Goal: Transaction & Acquisition: Purchase product/service

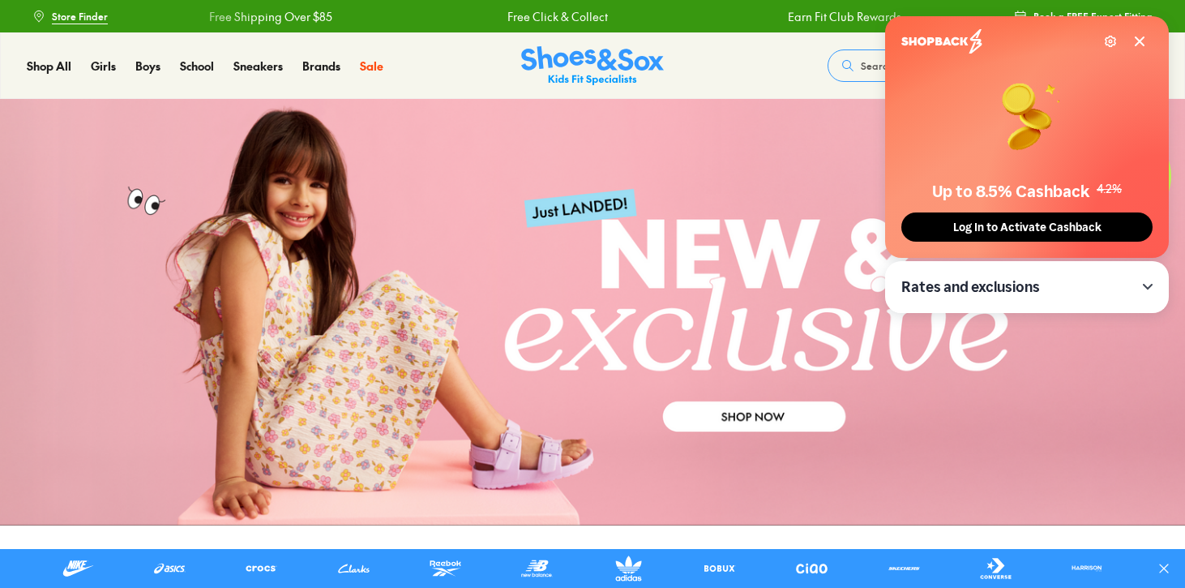
click at [1140, 40] on icon at bounding box center [1140, 41] width 8 height 8
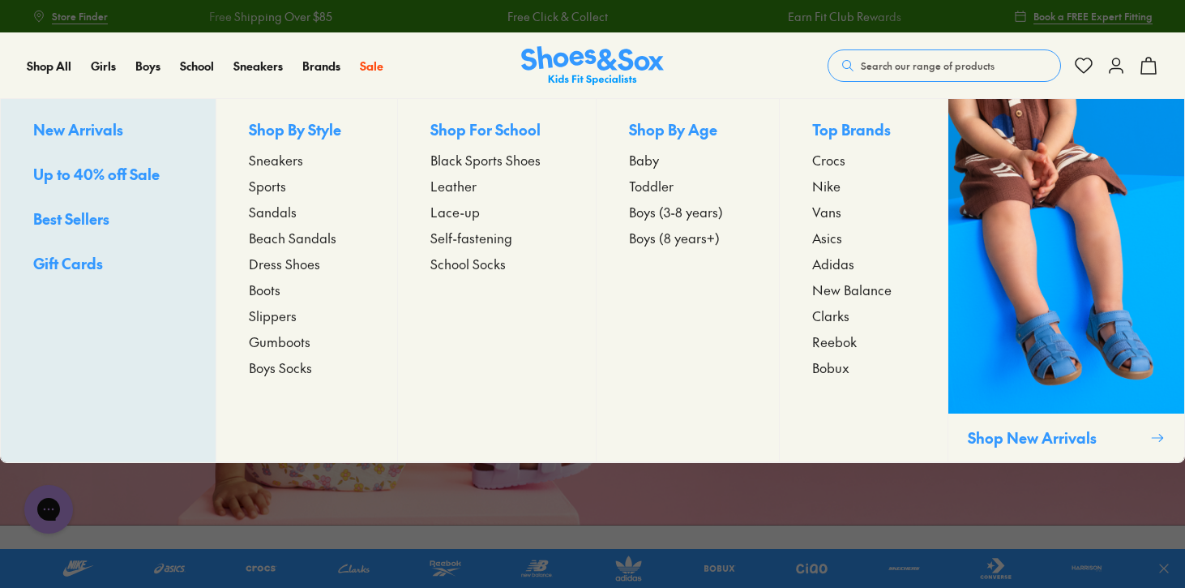
click at [269, 193] on span "Sports" at bounding box center [267, 185] width 37 height 19
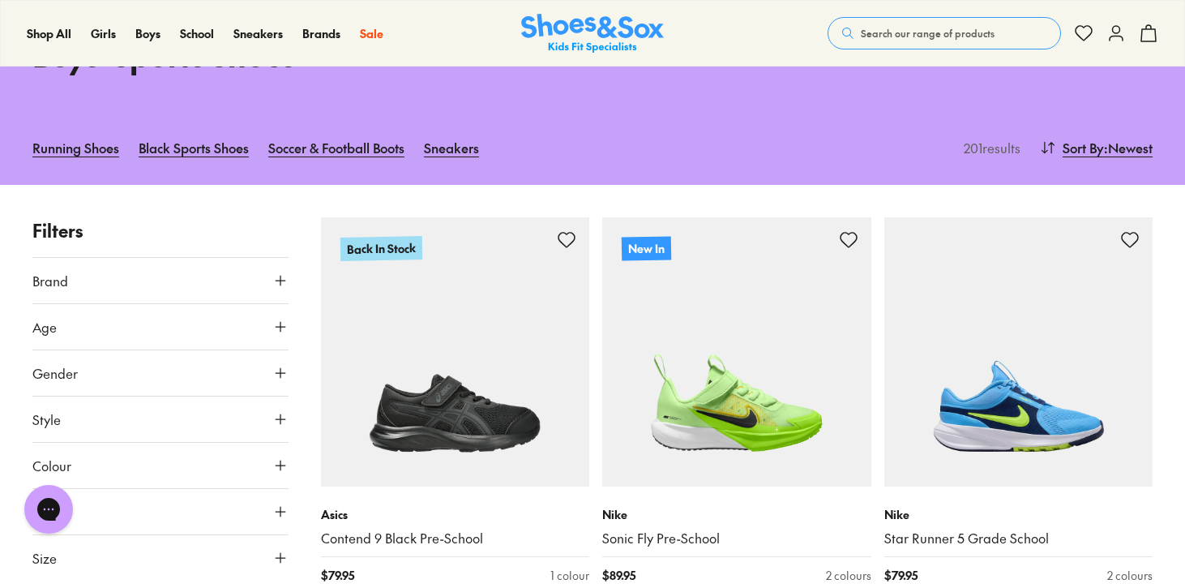
scroll to position [111, 0]
click at [209, 336] on button "Age" at bounding box center [160, 325] width 256 height 45
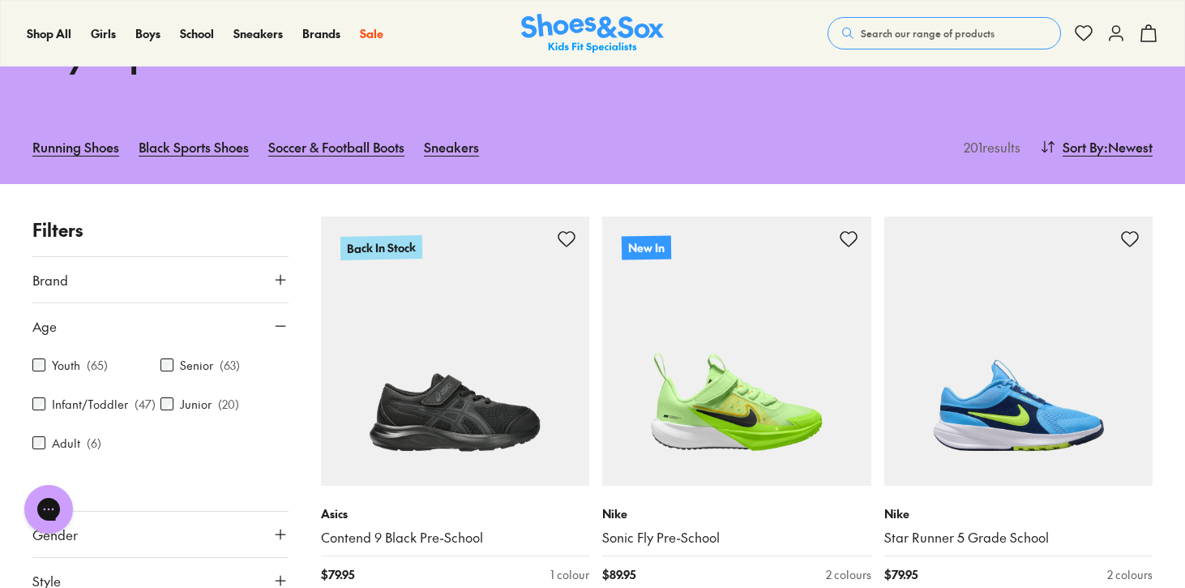
click at [103, 404] on label "Infant/Toddler" at bounding box center [90, 404] width 76 height 17
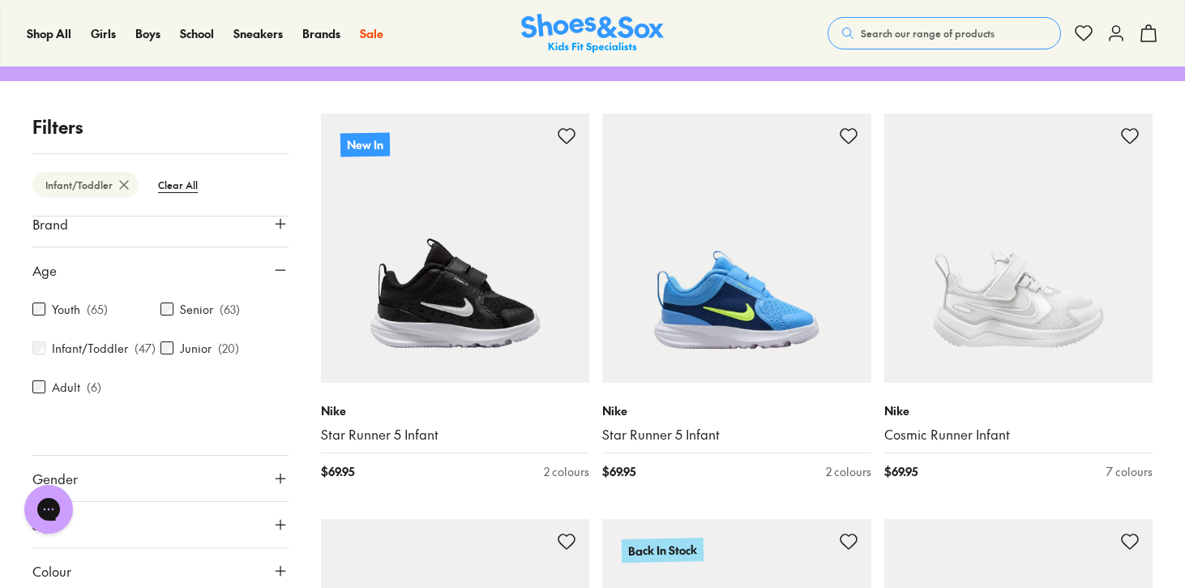
scroll to position [16, 0]
click at [194, 267] on button "Age" at bounding box center [160, 268] width 256 height 45
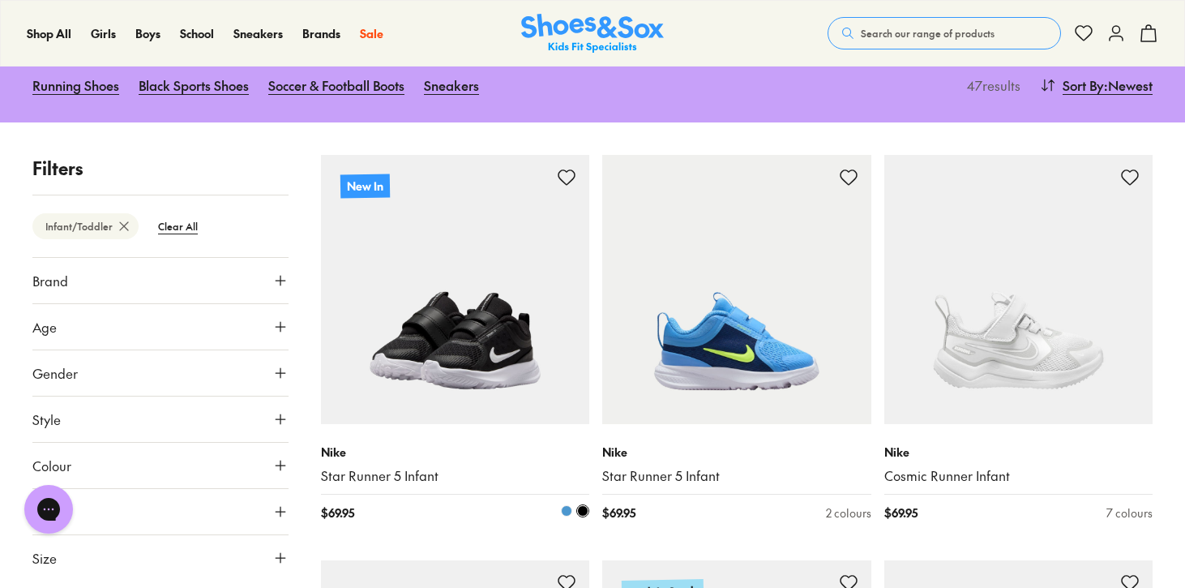
scroll to position [171, 0]
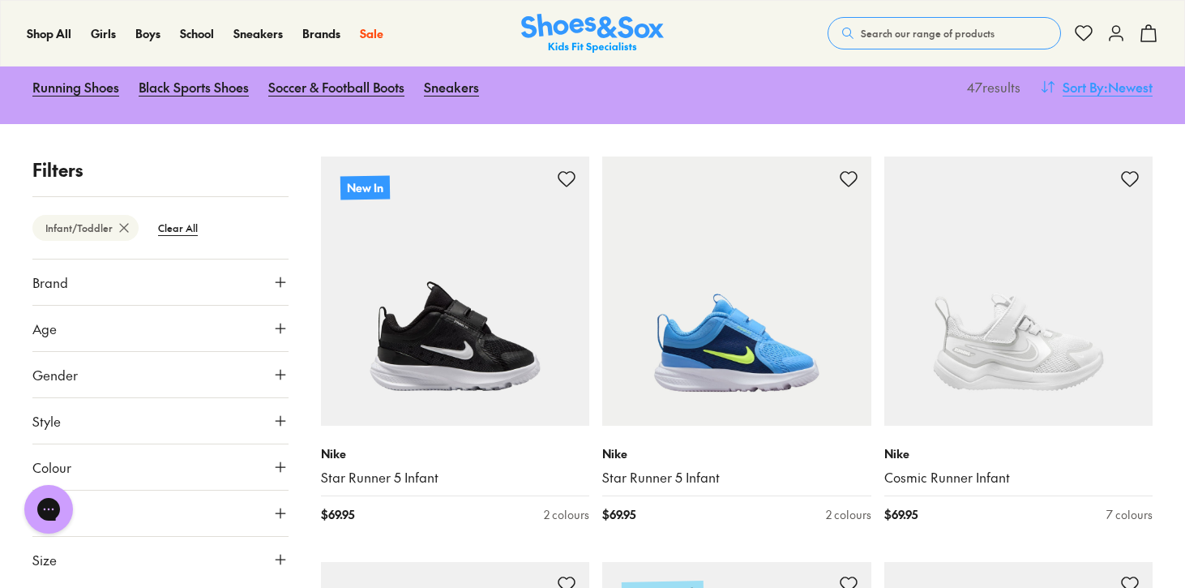
click at [1093, 83] on span "Sort By" at bounding box center [1083, 86] width 41 height 19
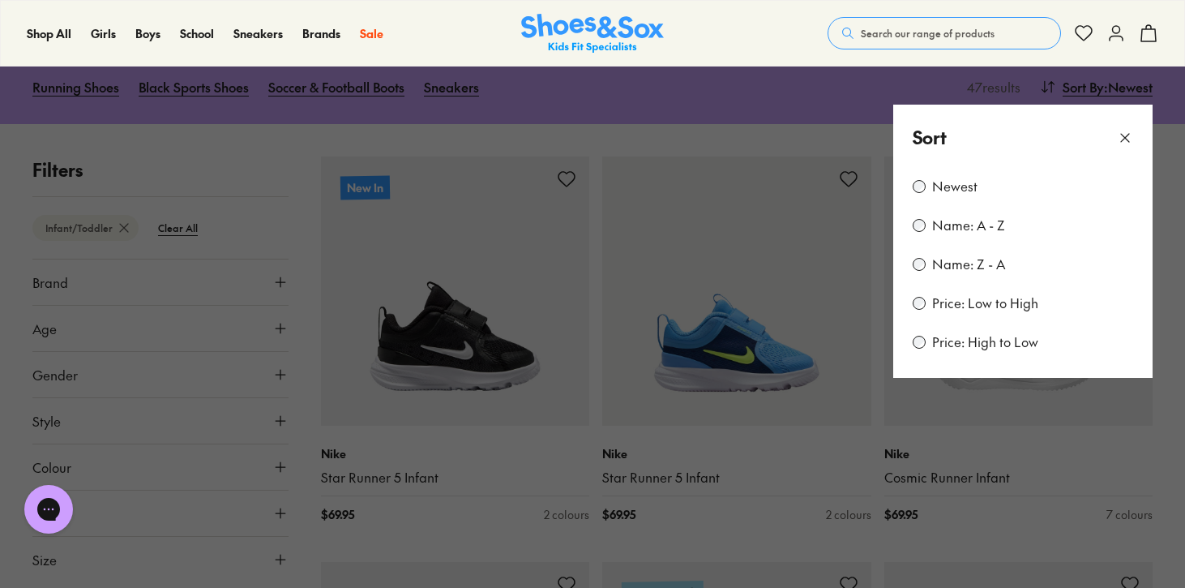
click at [982, 302] on label "Price: Low to High" at bounding box center [985, 303] width 106 height 18
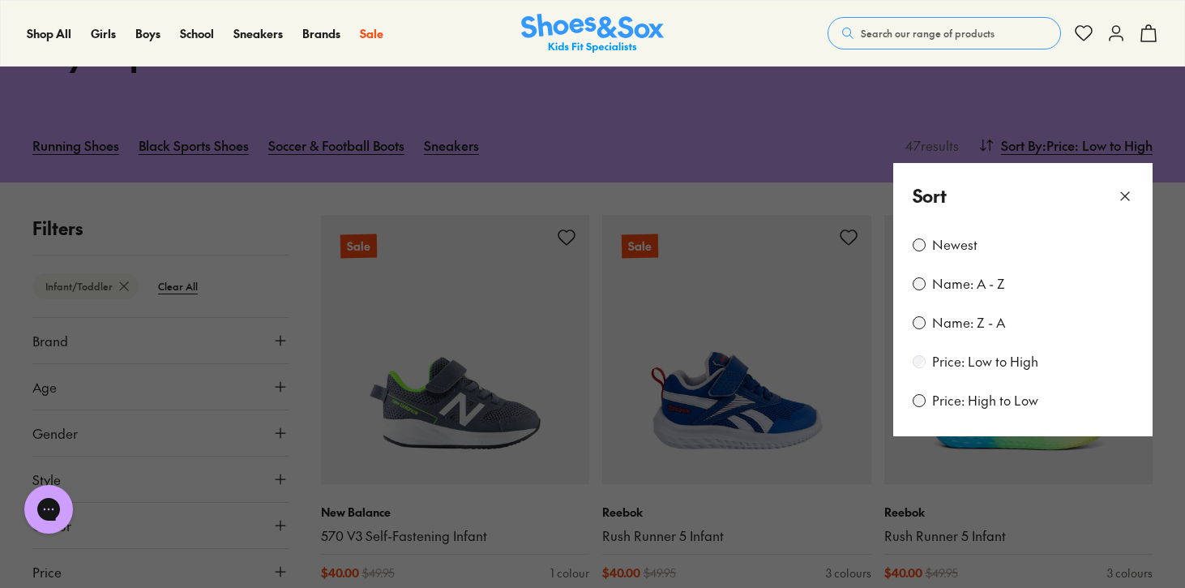
scroll to position [144, 0]
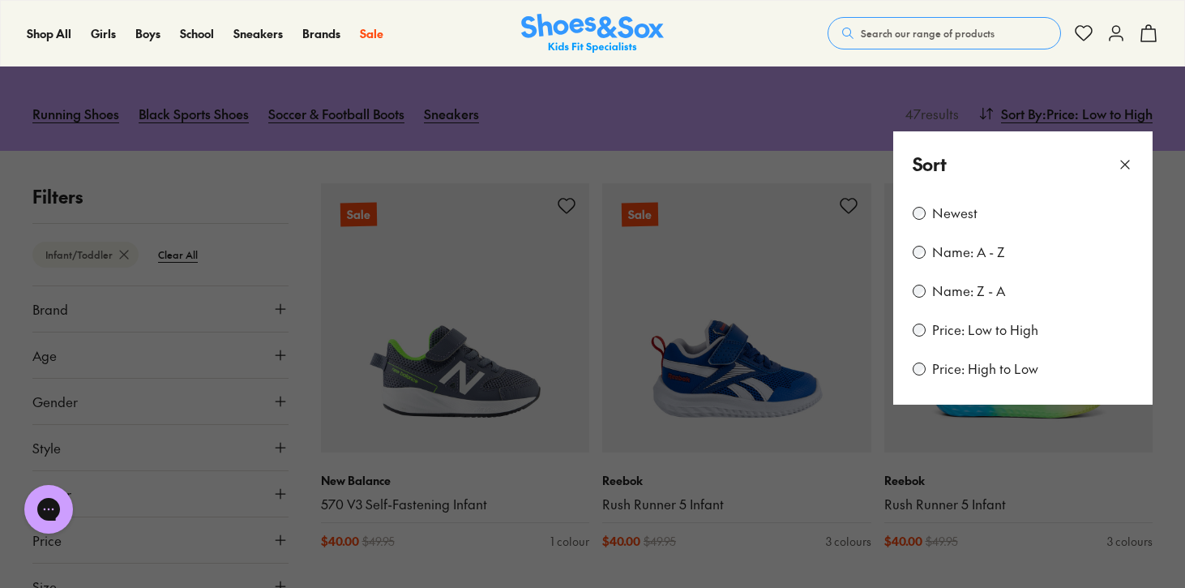
click at [1126, 170] on icon at bounding box center [1125, 164] width 16 height 16
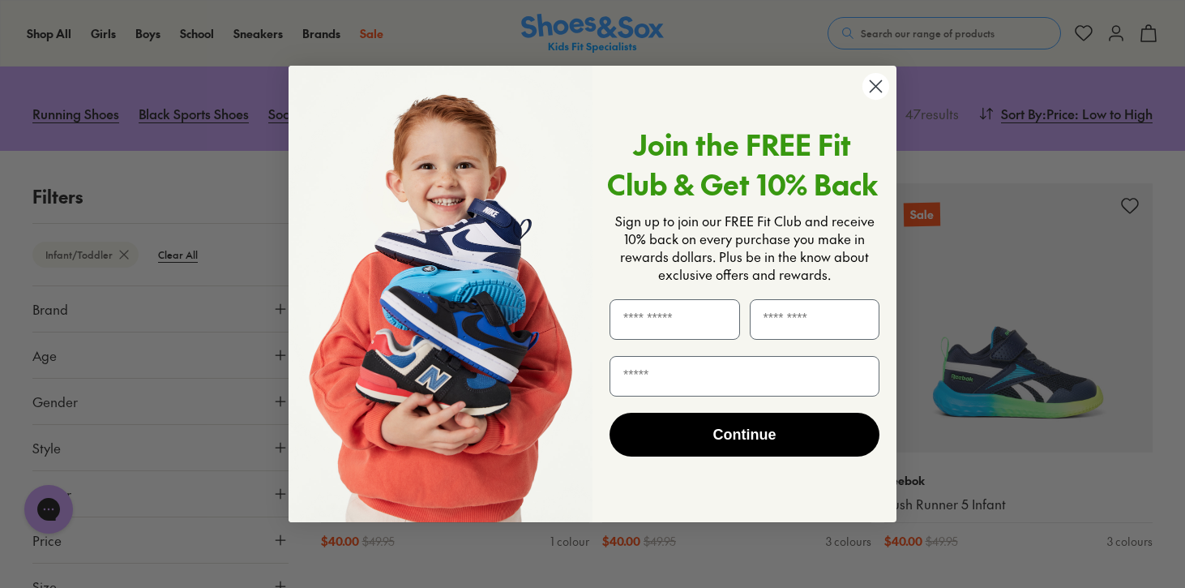
click at [880, 87] on circle "Close dialog" at bounding box center [875, 86] width 27 height 27
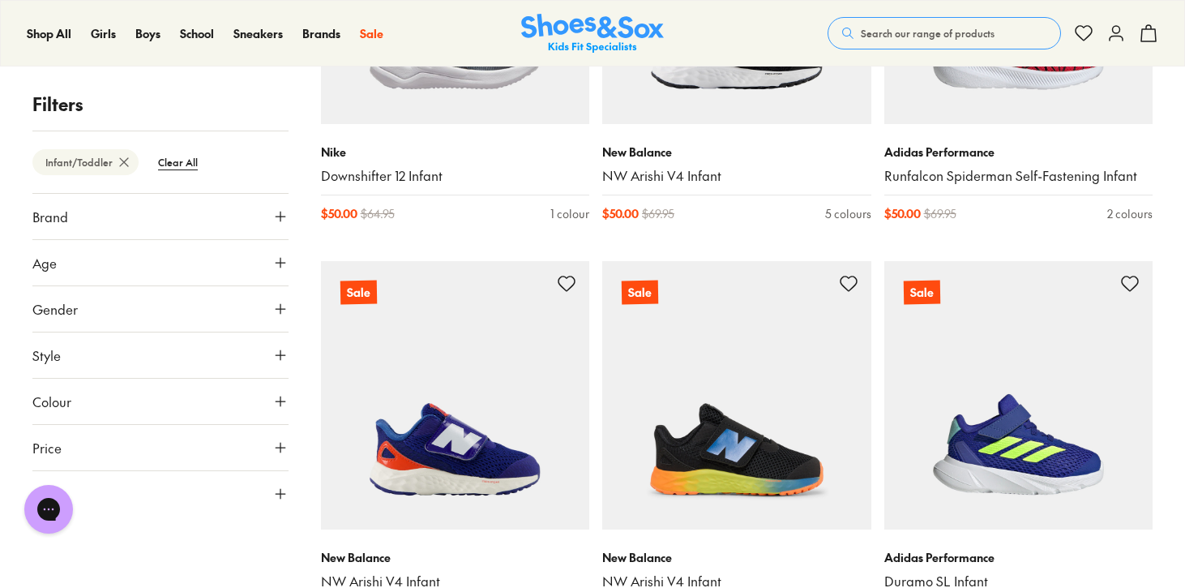
scroll to position [1719, 0]
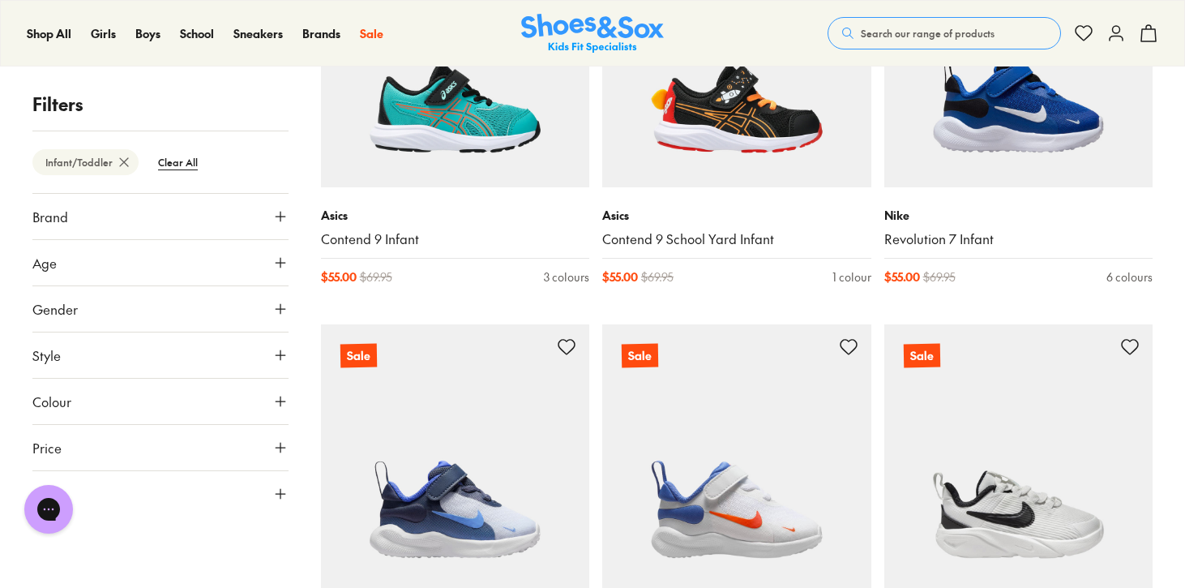
scroll to position [2814, 0]
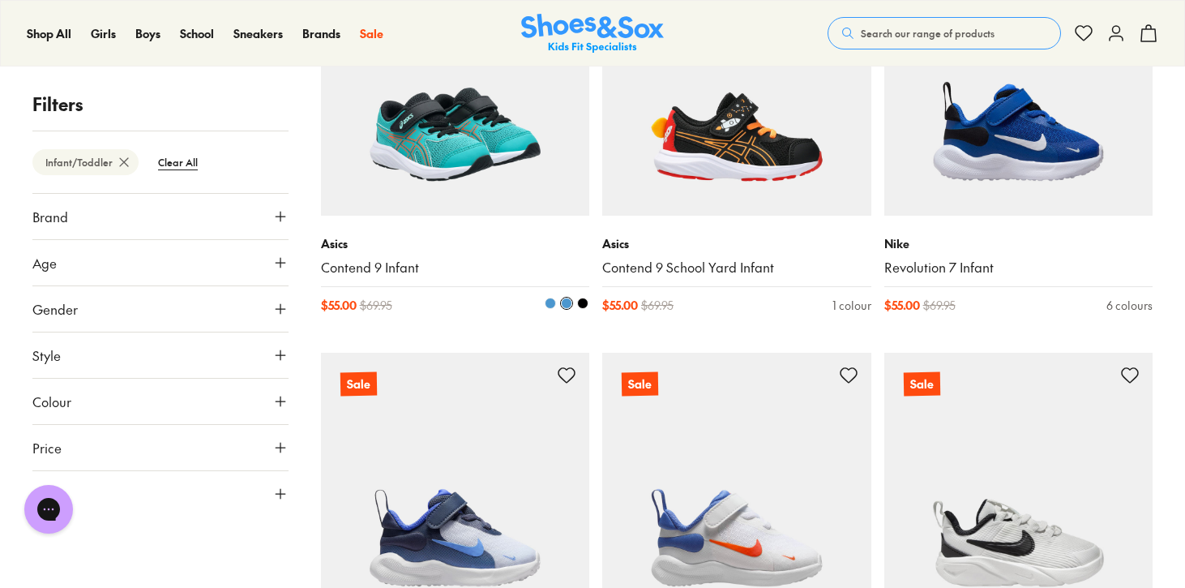
click at [585, 303] on span at bounding box center [582, 302] width 11 height 11
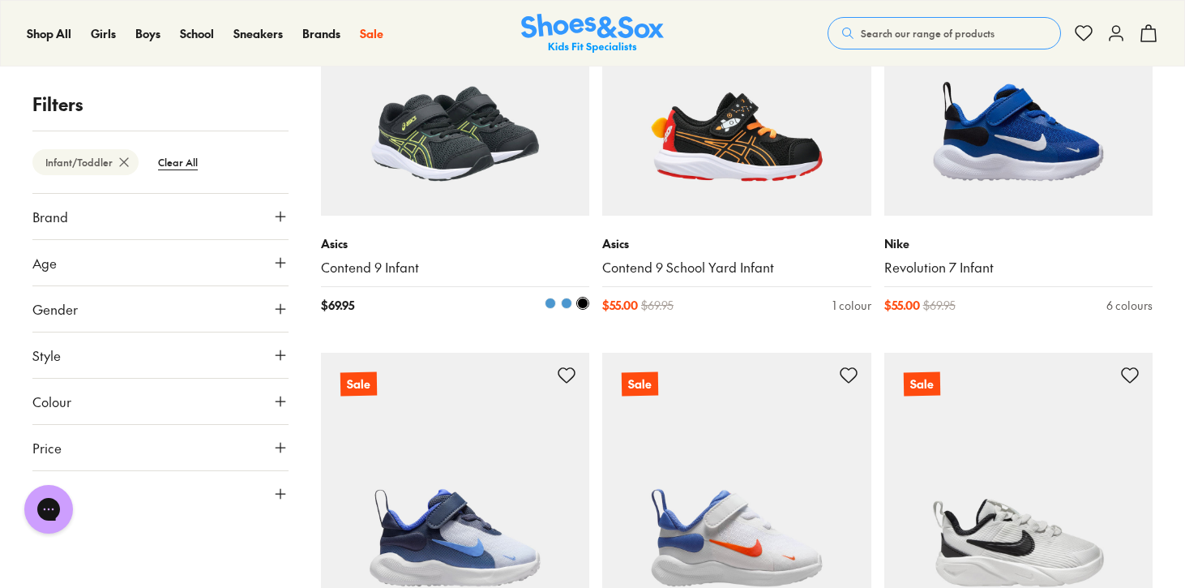
click at [549, 306] on span at bounding box center [550, 302] width 11 height 11
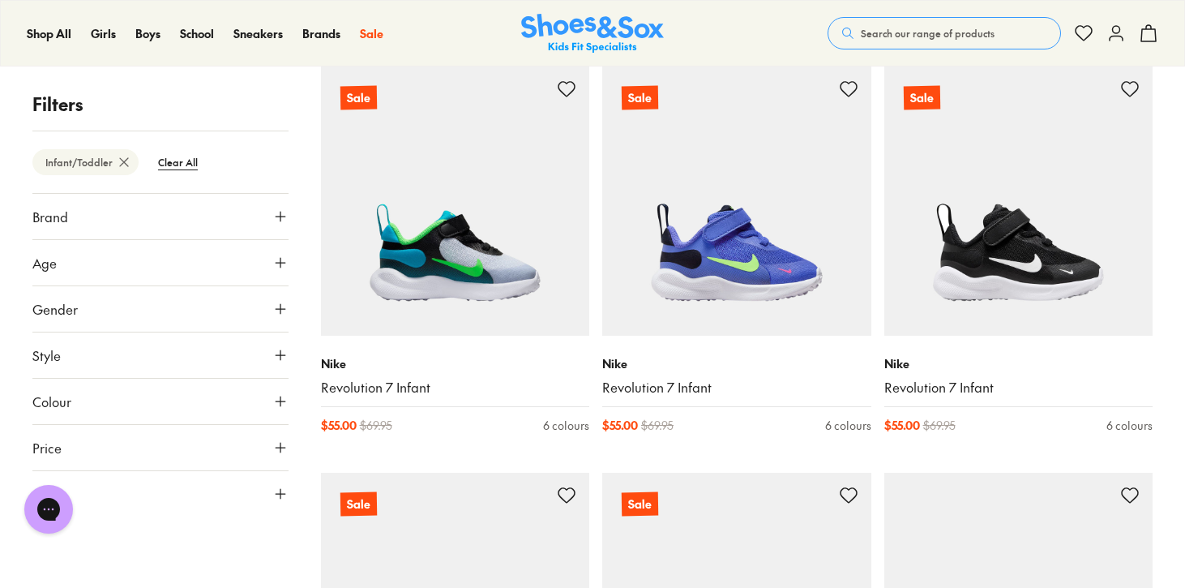
scroll to position [3542, 0]
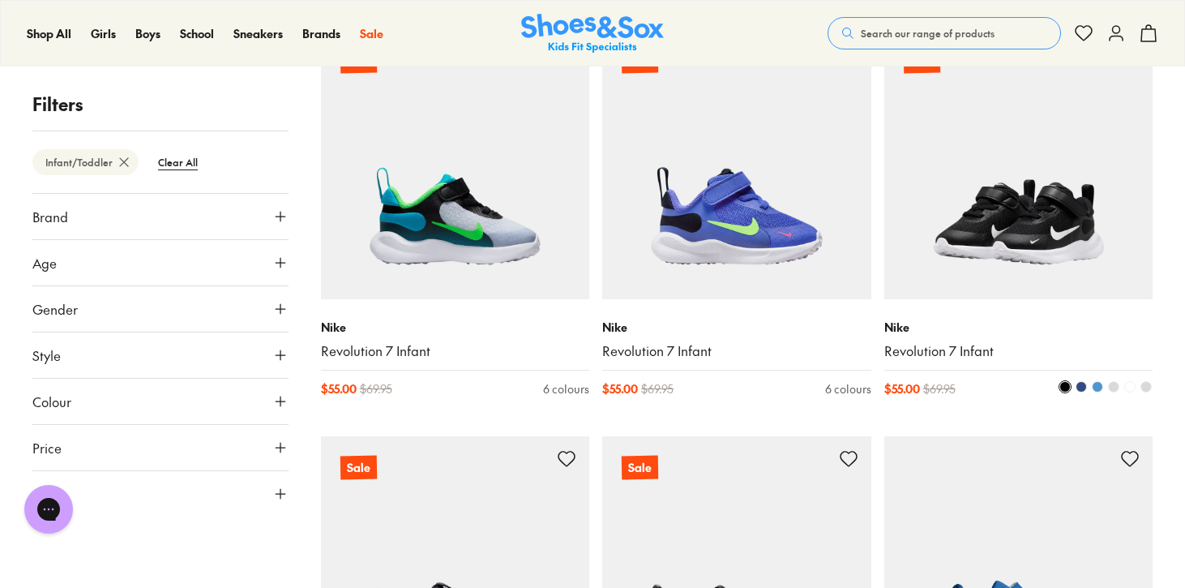
click at [1081, 387] on span at bounding box center [1081, 386] width 11 height 11
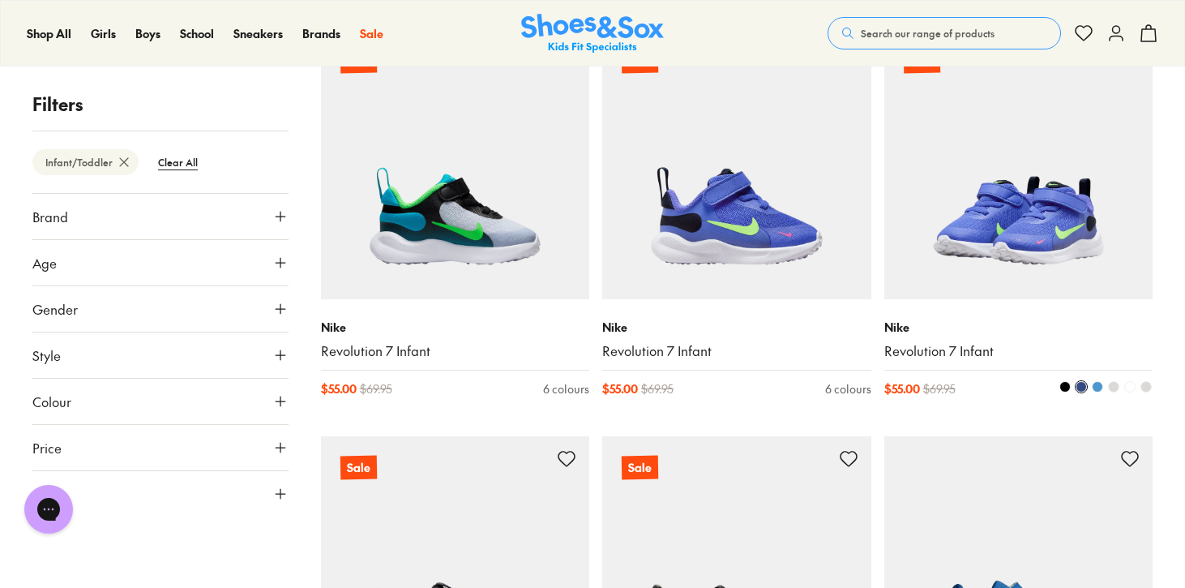
click at [1098, 387] on span at bounding box center [1097, 386] width 11 height 11
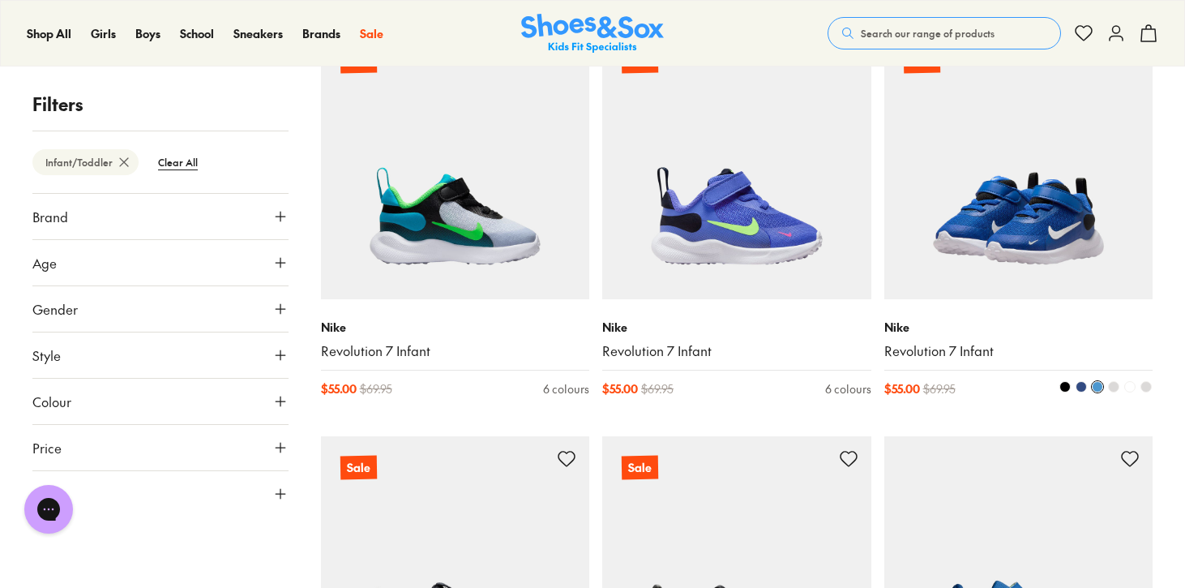
click at [1111, 387] on span at bounding box center [1113, 386] width 11 height 11
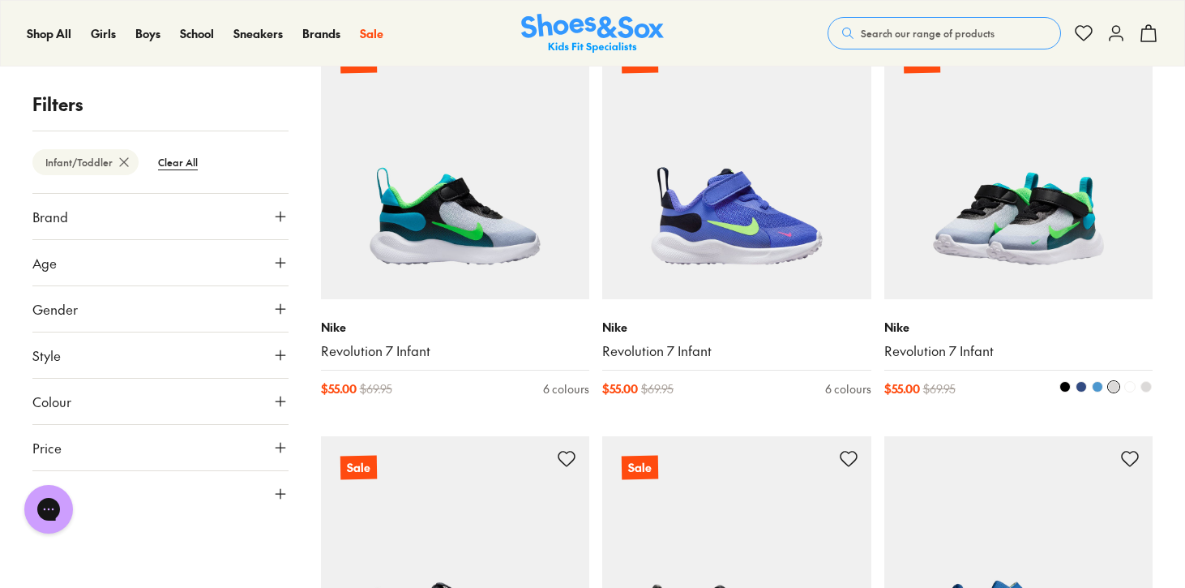
click at [1128, 387] on span at bounding box center [1129, 386] width 11 height 11
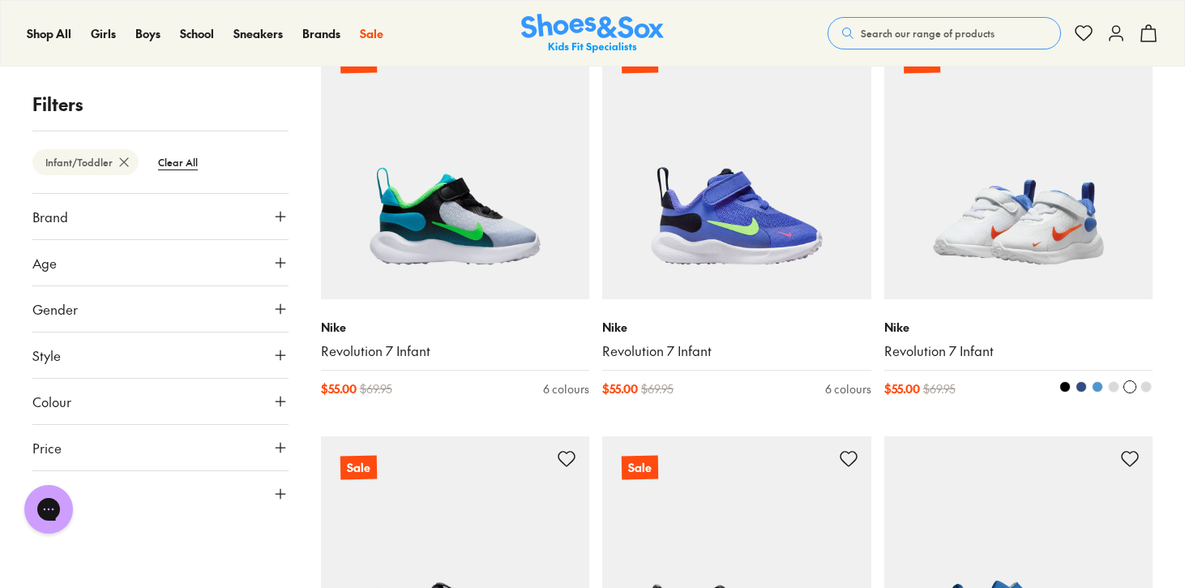
click at [1147, 387] on span at bounding box center [1146, 386] width 11 height 11
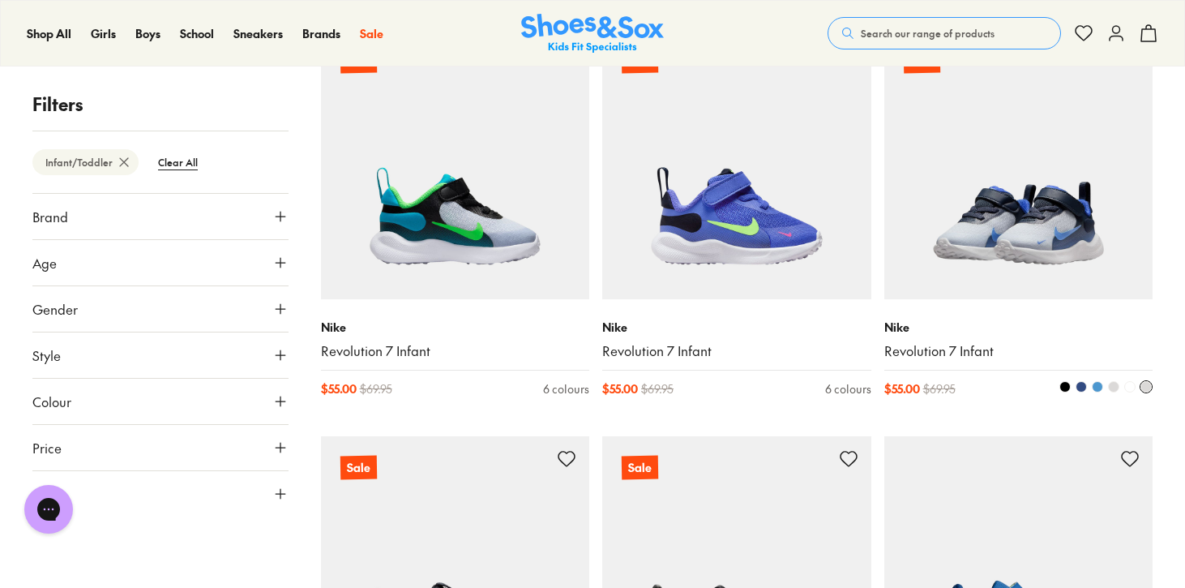
click at [1065, 385] on span at bounding box center [1064, 386] width 11 height 11
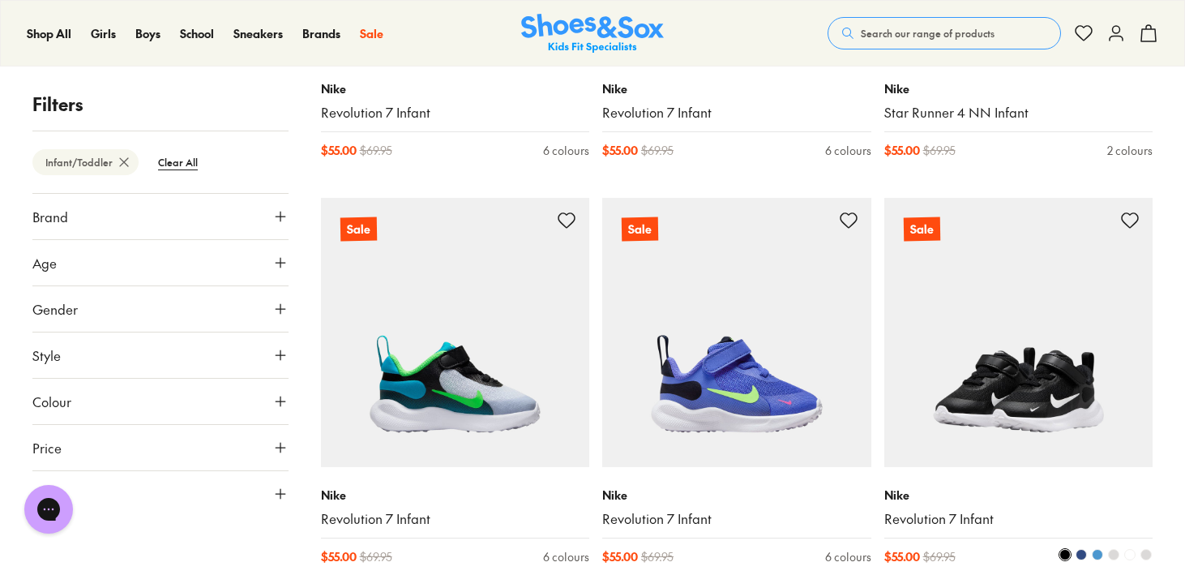
scroll to position [3374, 0]
click at [1048, 387] on img at bounding box center [1018, 333] width 269 height 269
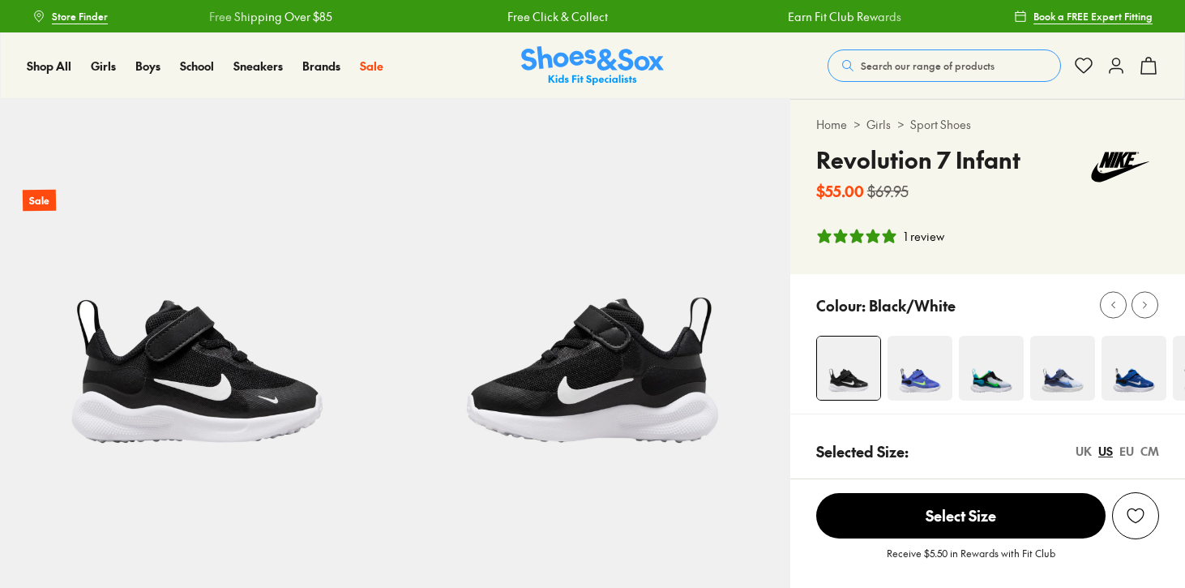
select select "*"
click at [1126, 379] on img at bounding box center [1134, 368] width 65 height 65
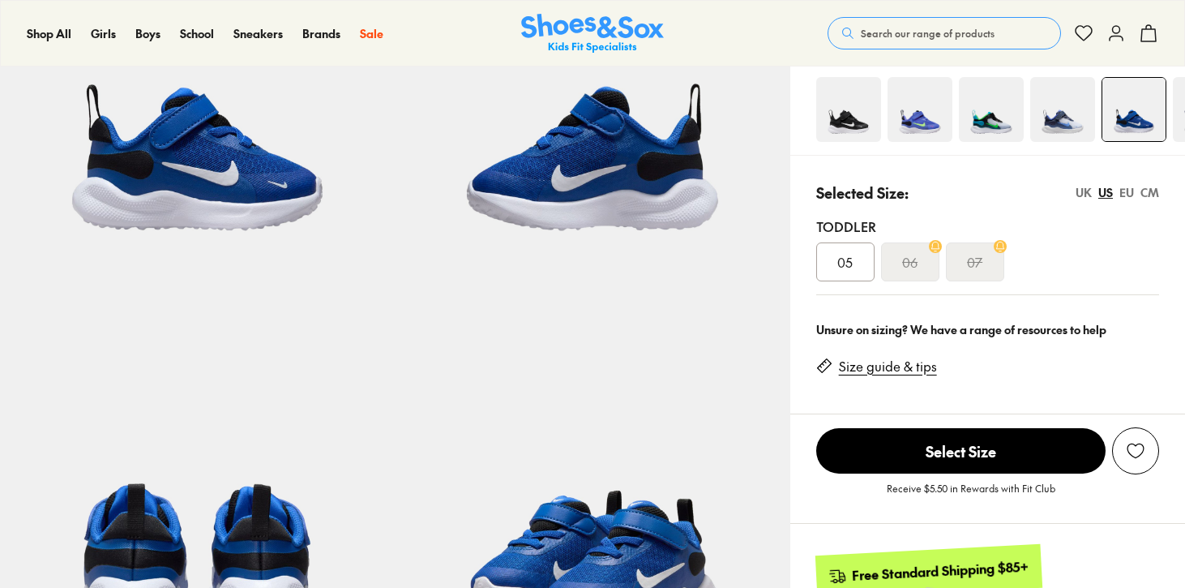
select select "*"
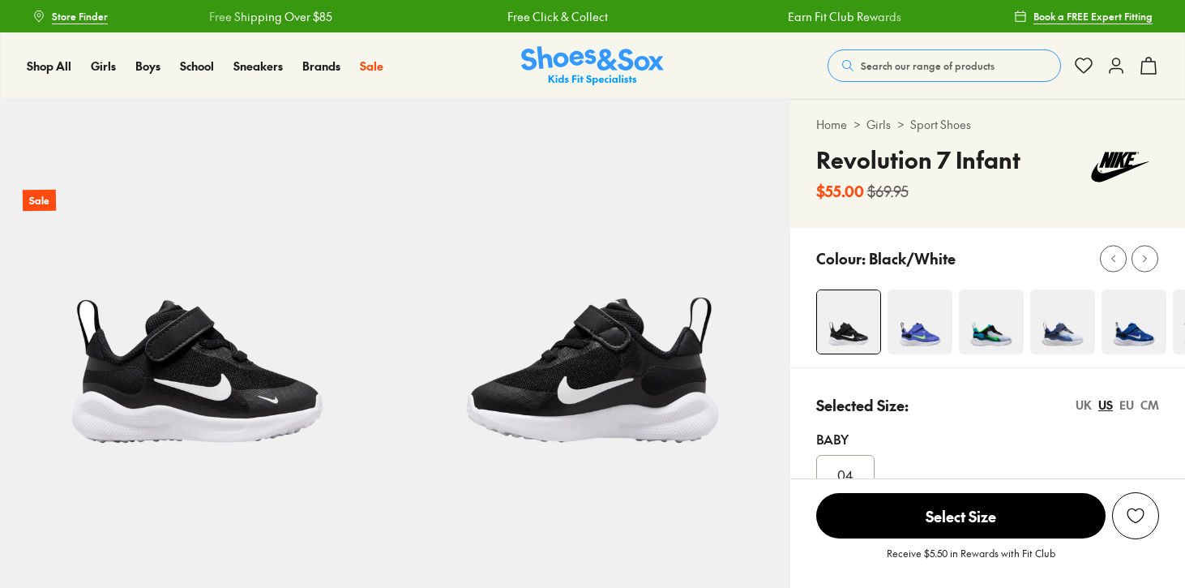
select select "*"
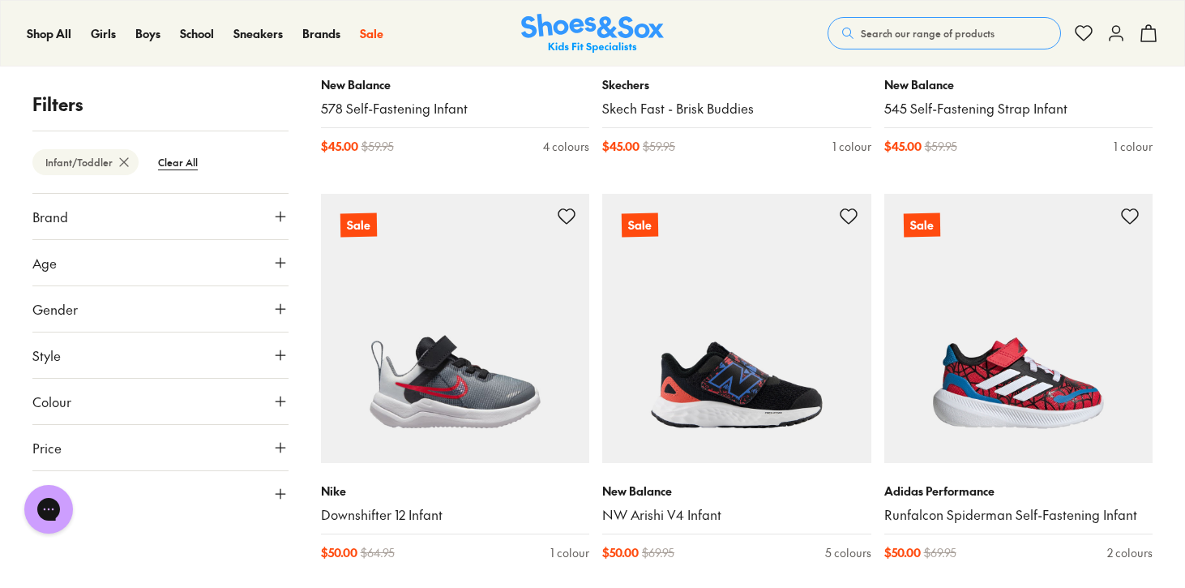
scroll to position [1311, 0]
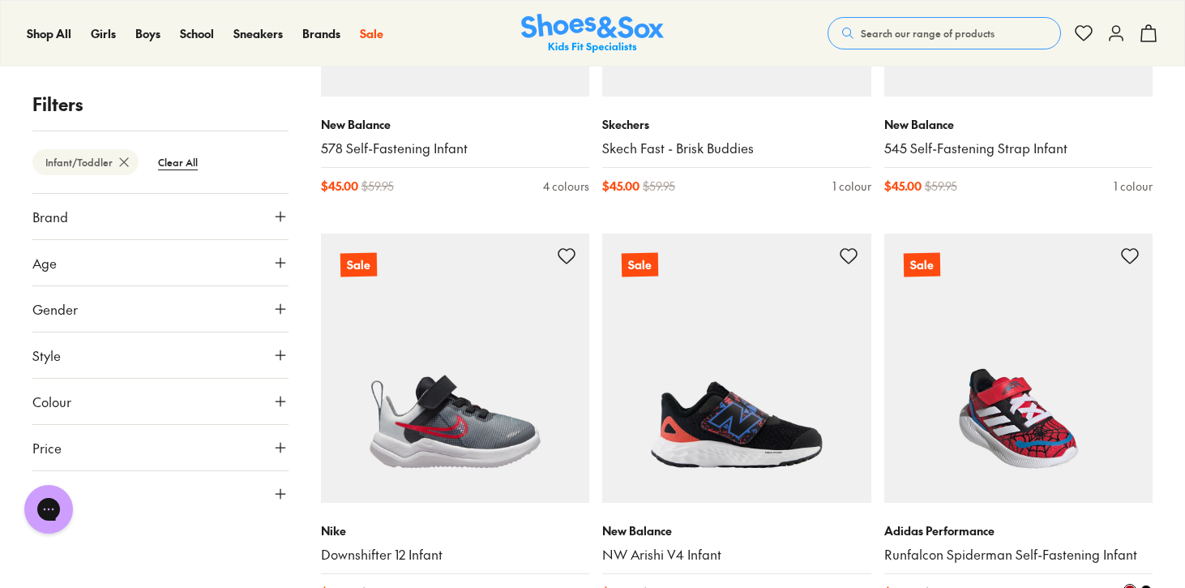
click at [1034, 416] on img at bounding box center [1018, 367] width 269 height 269
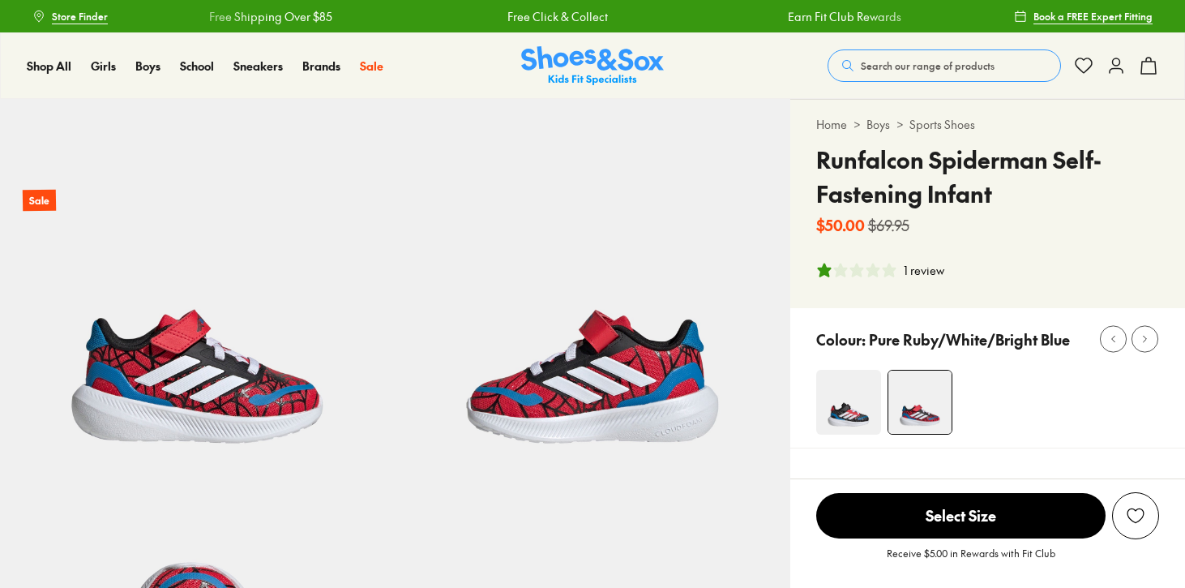
select select "*"
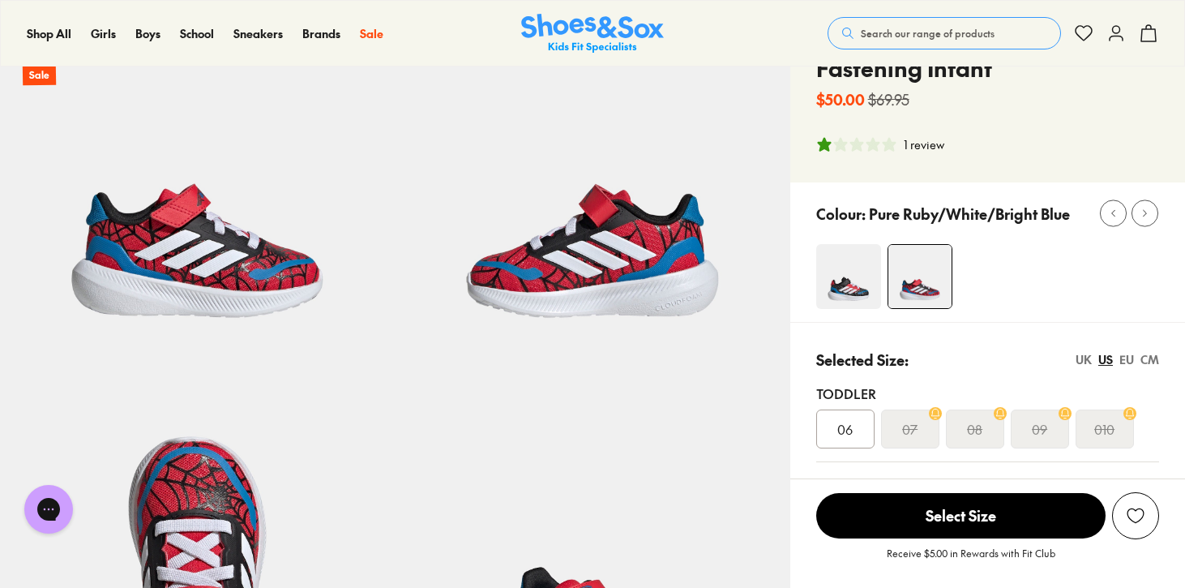
click at [609, 293] on img at bounding box center [592, 170] width 395 height 395
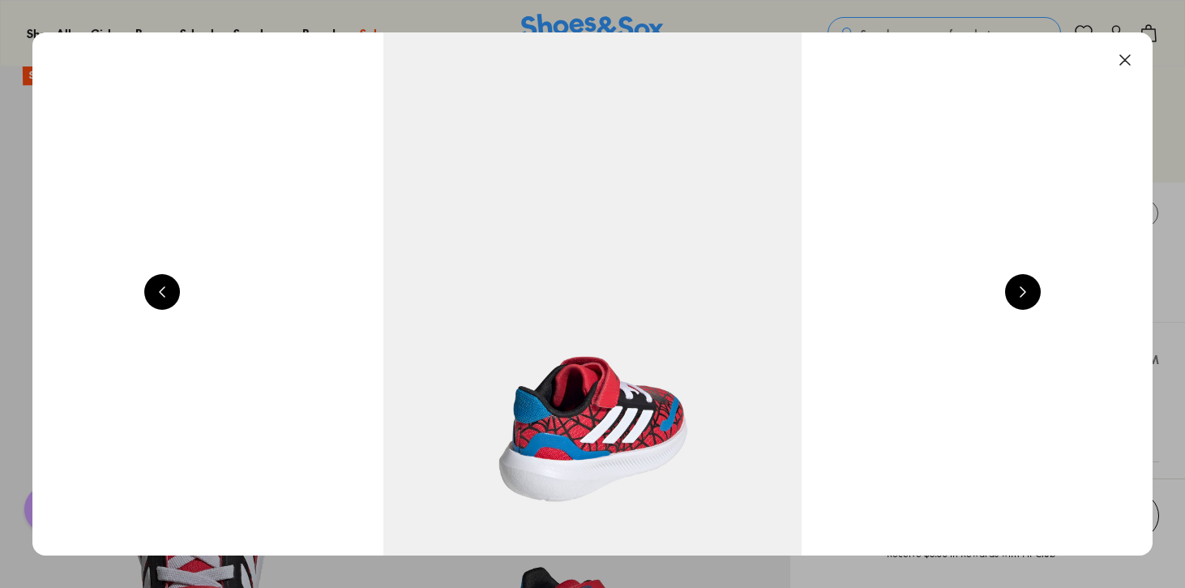
scroll to position [0, 2253]
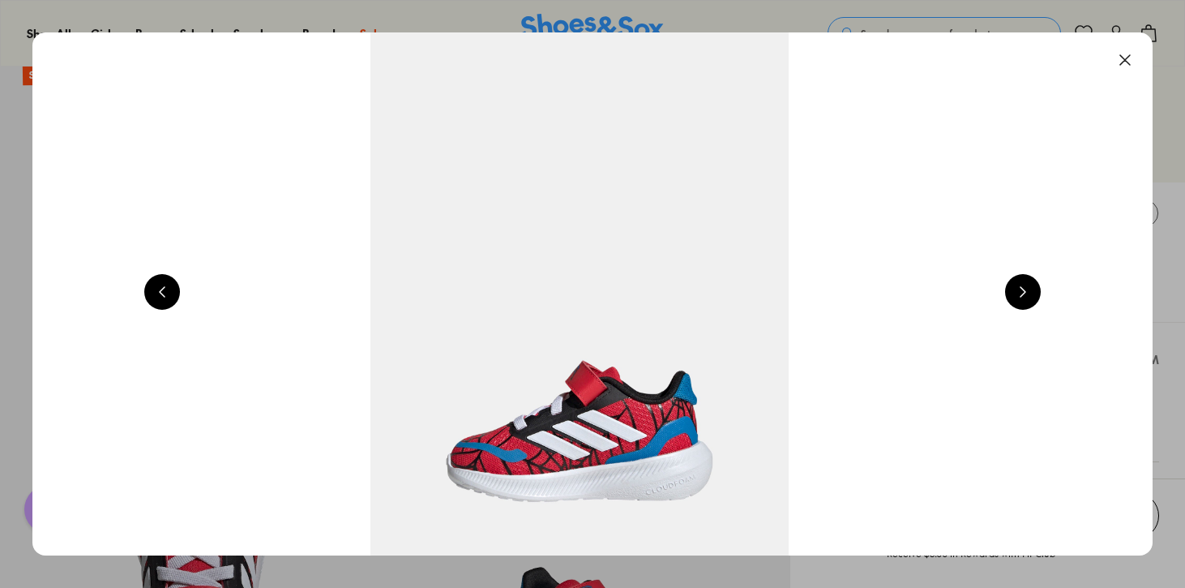
click at [1023, 298] on button at bounding box center [1023, 292] width 36 height 36
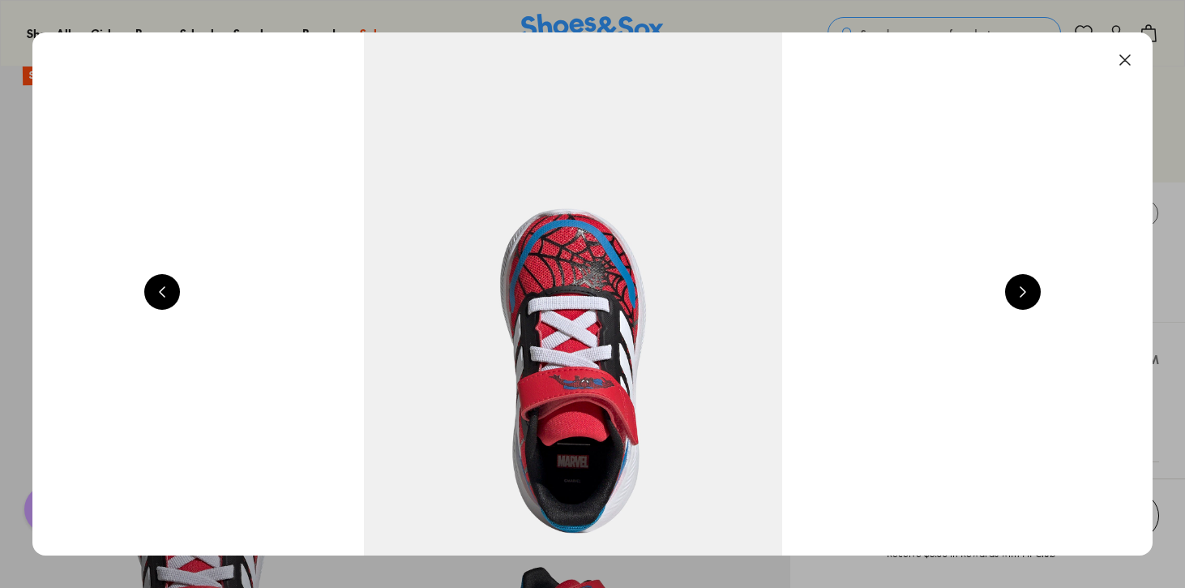
click at [1023, 298] on button at bounding box center [1023, 292] width 36 height 36
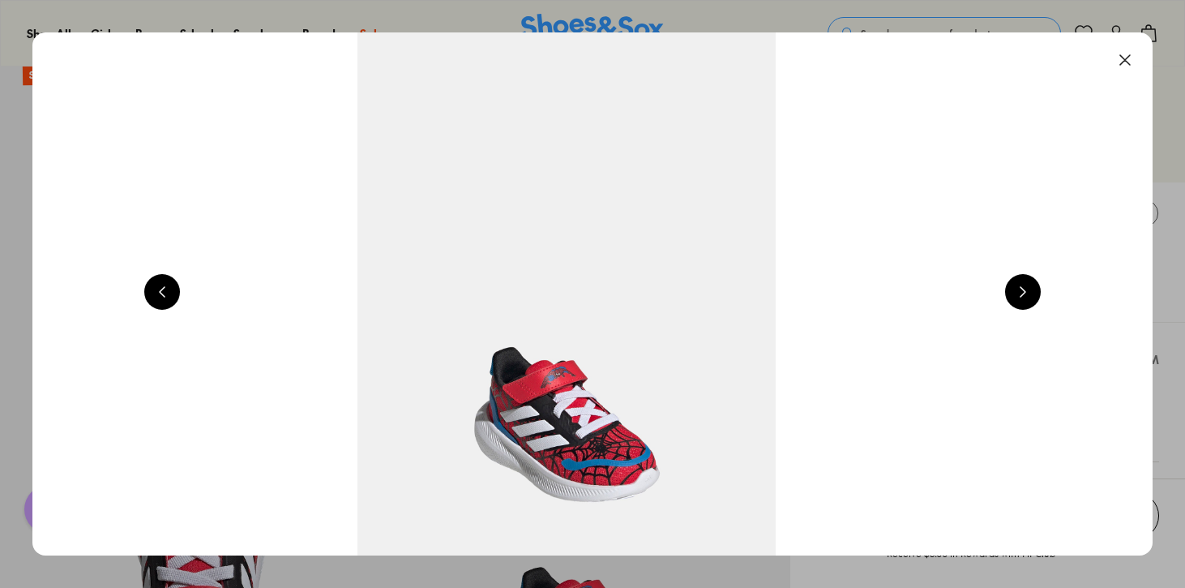
click at [1023, 298] on button at bounding box center [1023, 292] width 36 height 36
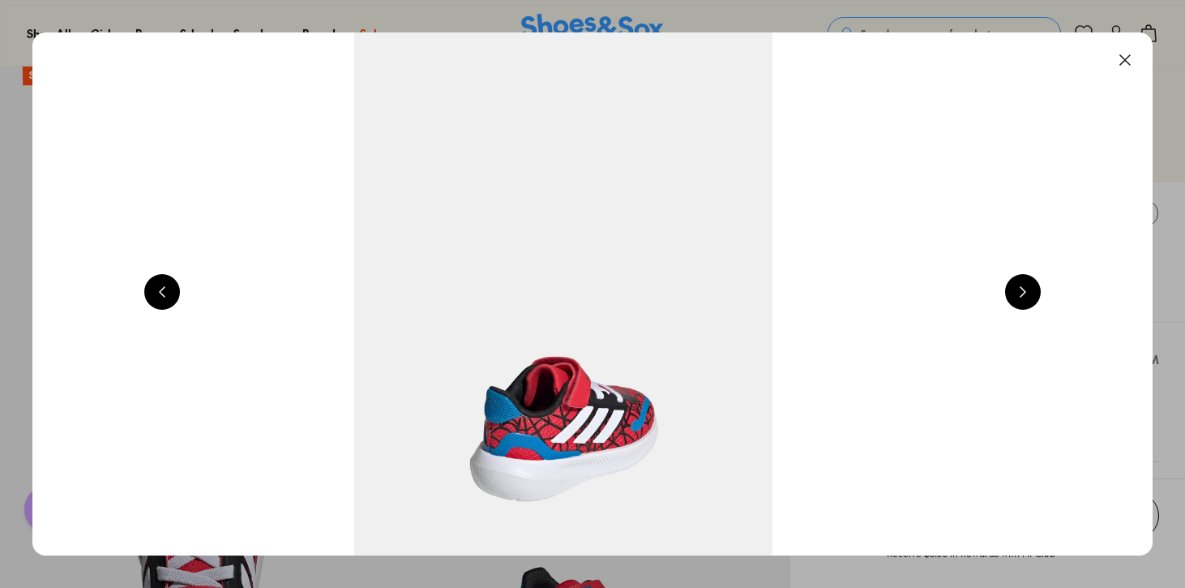
scroll to position [0, 5634]
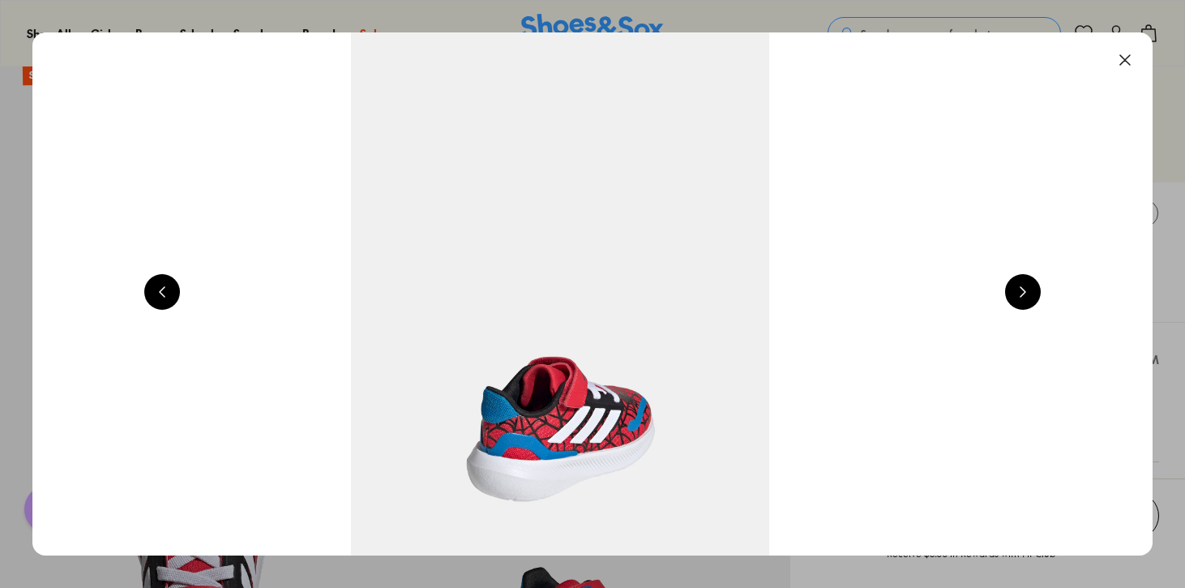
click at [1126, 58] on button at bounding box center [1125, 60] width 36 height 36
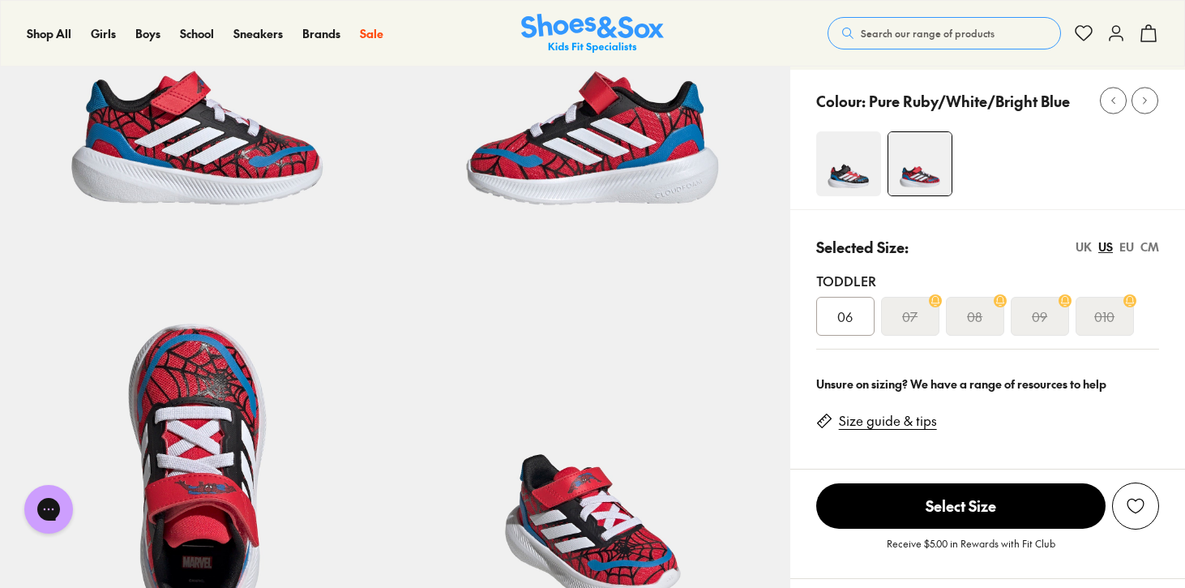
scroll to position [246, 0]
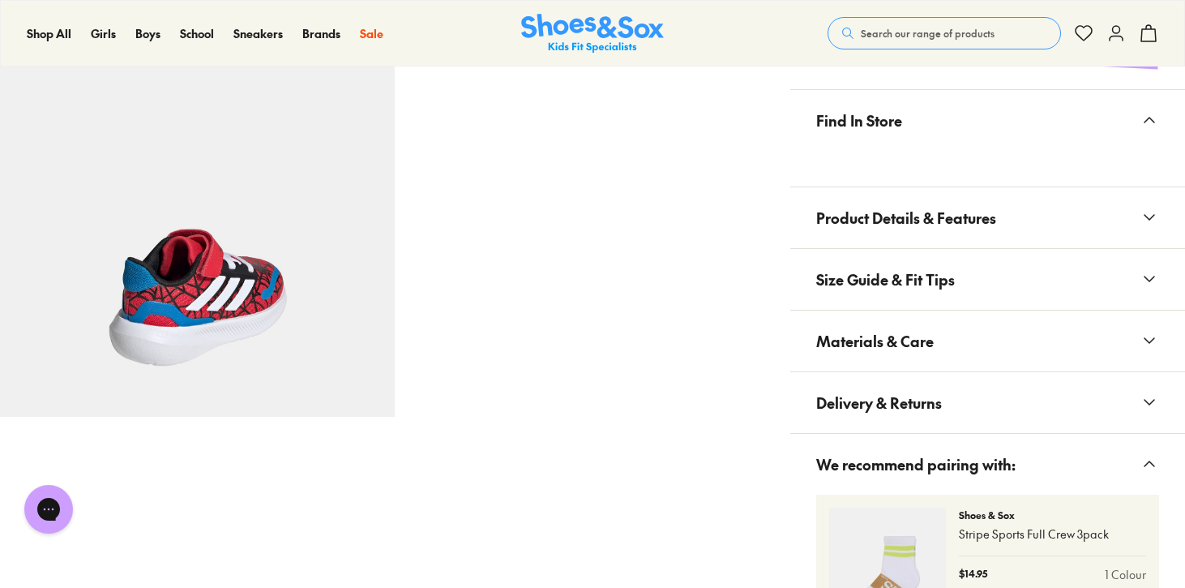
scroll to position [895, 0]
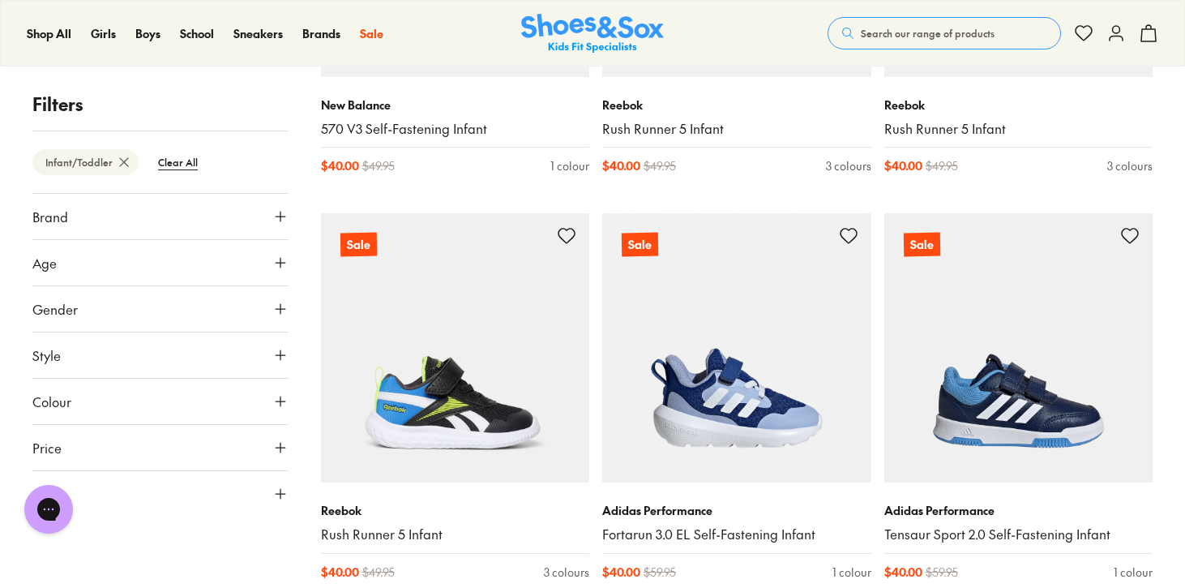
scroll to position [525, 0]
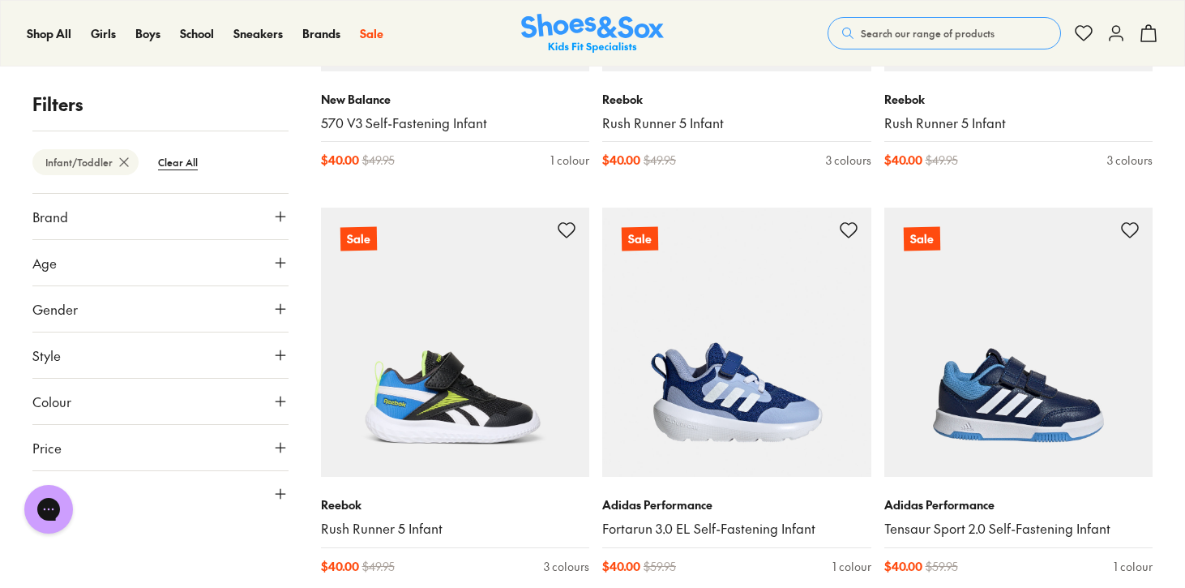
click at [220, 498] on button "Size" at bounding box center [160, 493] width 256 height 45
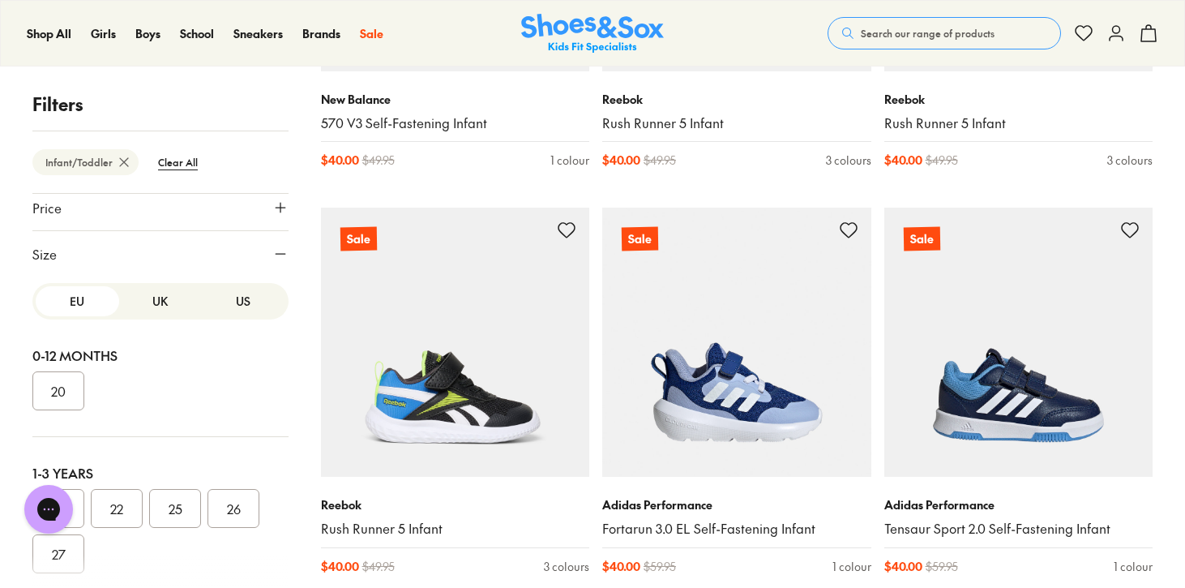
click at [238, 313] on button "US" at bounding box center [243, 301] width 83 height 30
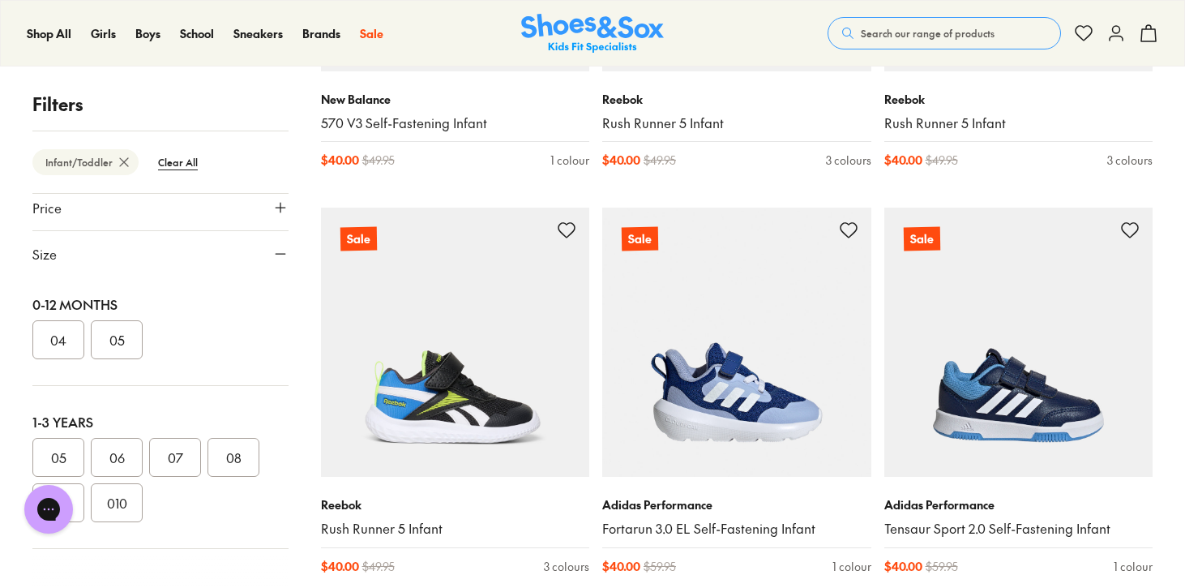
click at [78, 494] on div "Chat with us" at bounding box center [48, 509] width 65 height 60
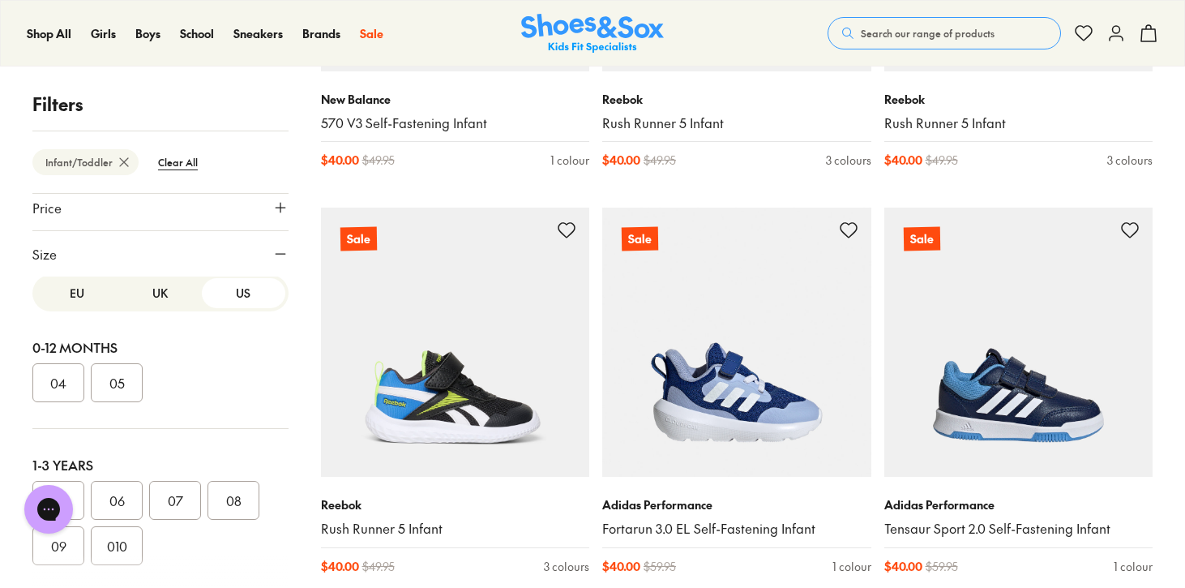
scroll to position [0, 0]
click at [68, 559] on div at bounding box center [160, 571] width 256 height 32
click at [56, 553] on button "09" at bounding box center [58, 553] width 52 height 39
